Goal: Task Accomplishment & Management: Manage account settings

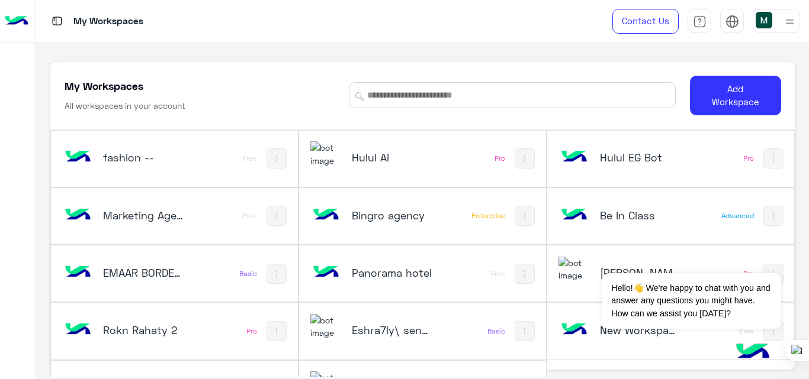
click at [782, 12] on div at bounding box center [789, 20] width 15 height 22
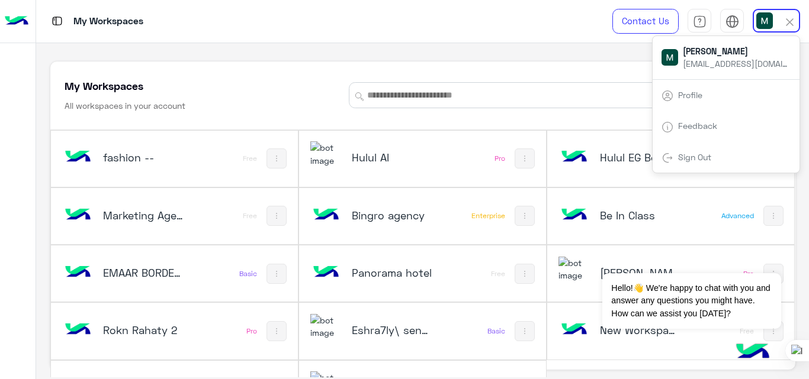
click at [691, 156] on link "Sign Out" at bounding box center [694, 157] width 33 height 10
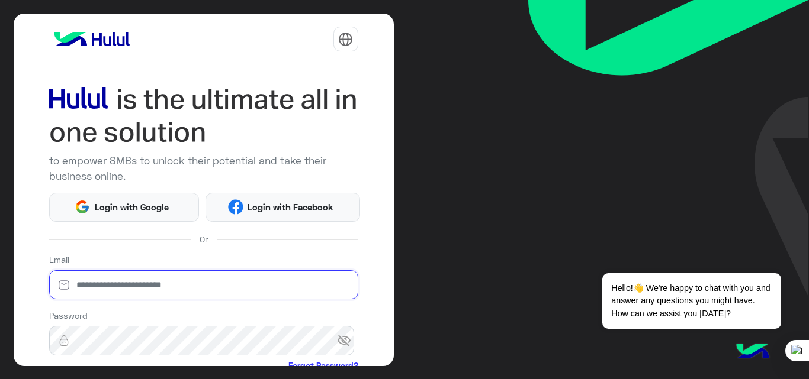
click at [207, 278] on input "email" at bounding box center [203, 285] width 309 height 30
type input "**********"
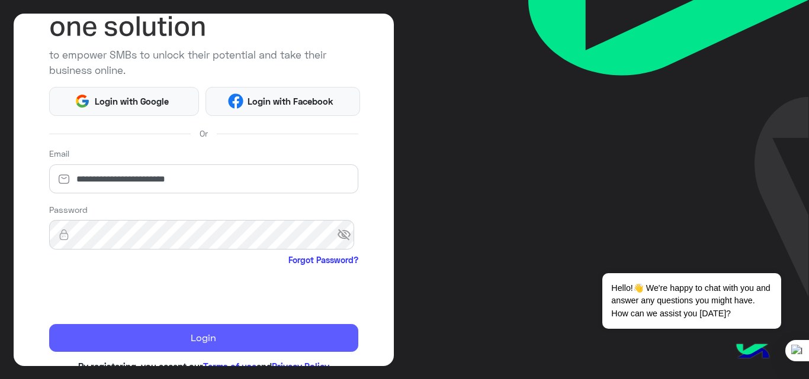
click at [178, 347] on button "Login" at bounding box center [203, 338] width 309 height 28
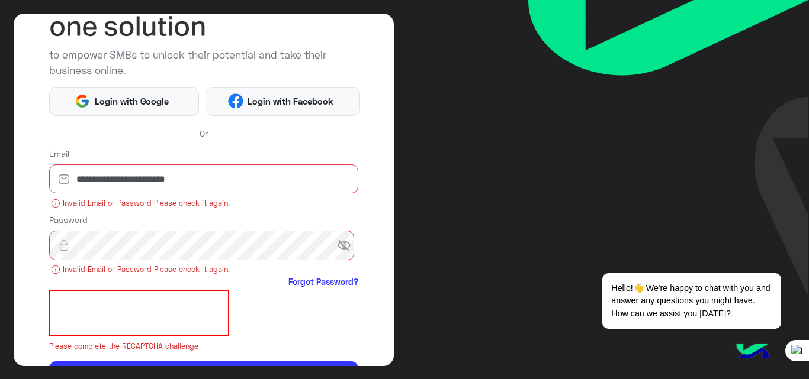
click at [342, 242] on span "visibility_off" at bounding box center [347, 245] width 21 height 21
click at [342, 242] on span "visibility" at bounding box center [347, 245] width 21 height 21
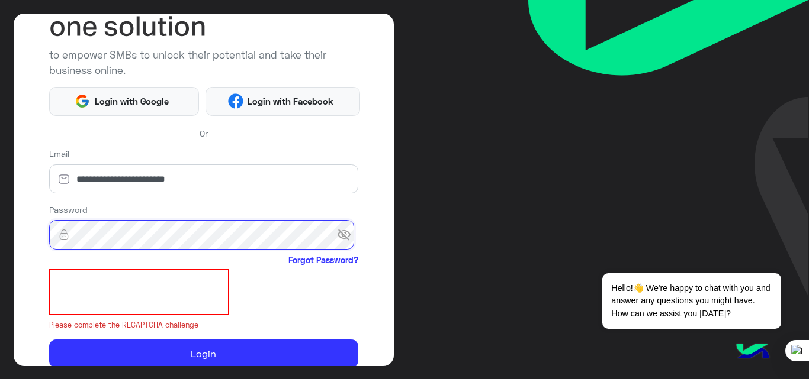
click at [49, 340] on button "Login" at bounding box center [203, 354] width 309 height 28
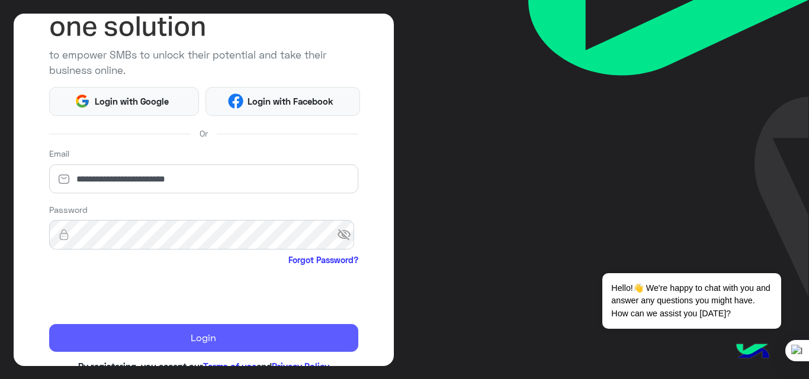
click at [204, 346] on button "Login" at bounding box center [203, 338] width 309 height 28
